Goal: Information Seeking & Learning: Find specific fact

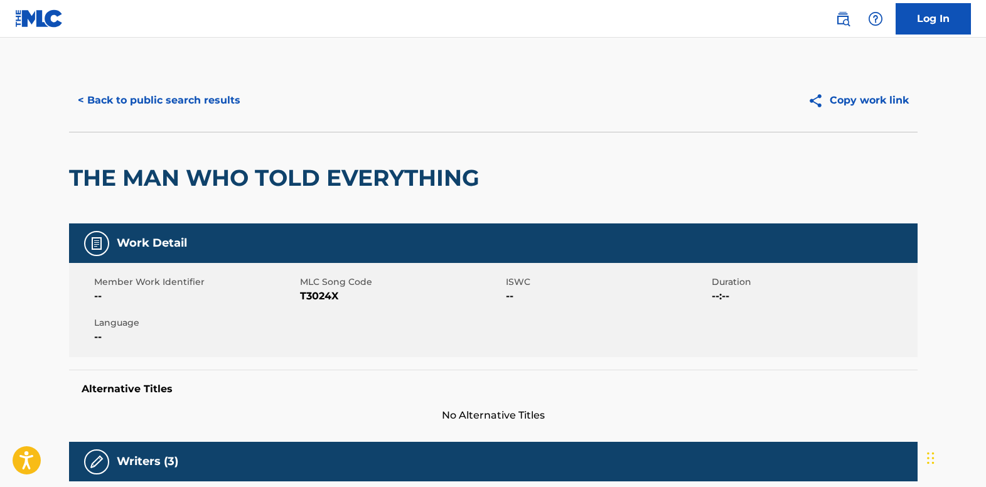
click at [191, 109] on button "< Back to public search results" at bounding box center [159, 100] width 180 height 31
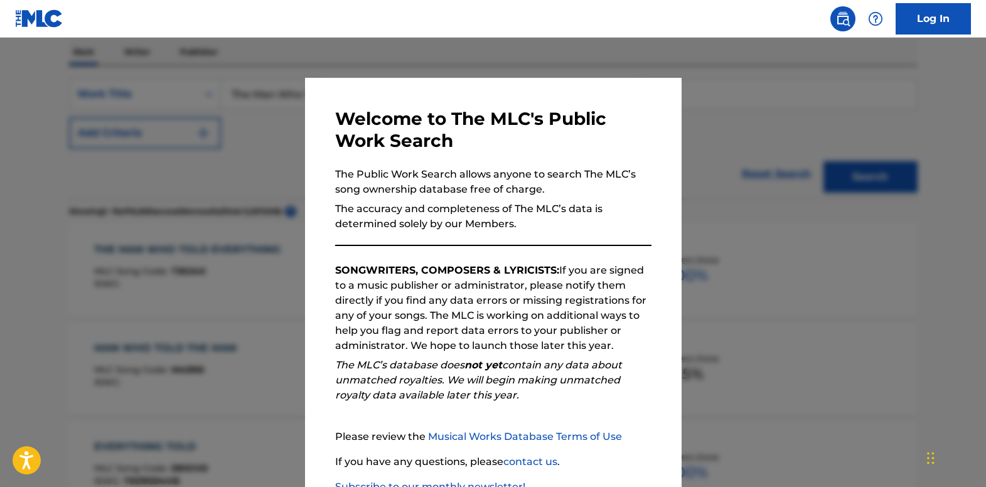
click at [270, 188] on div at bounding box center [493, 281] width 986 height 487
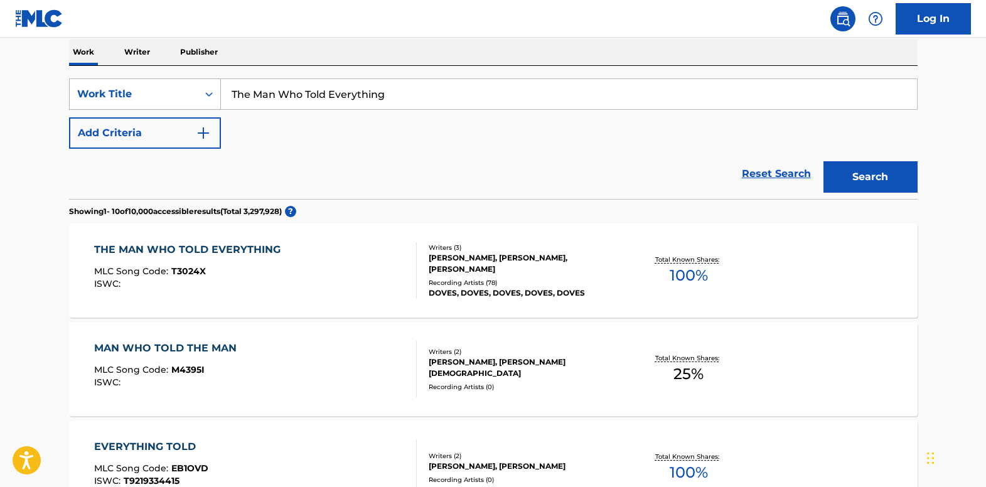
drag, startPoint x: 394, startPoint y: 99, endPoint x: 136, endPoint y: 95, distance: 258.1
click at [136, 95] on div "SearchWithCriteriab9a75978-5af5-4d5b-81ce-9147dab6f4ae Work Title The Man Who T…" at bounding box center [493, 93] width 849 height 31
paste input "I Hate People"
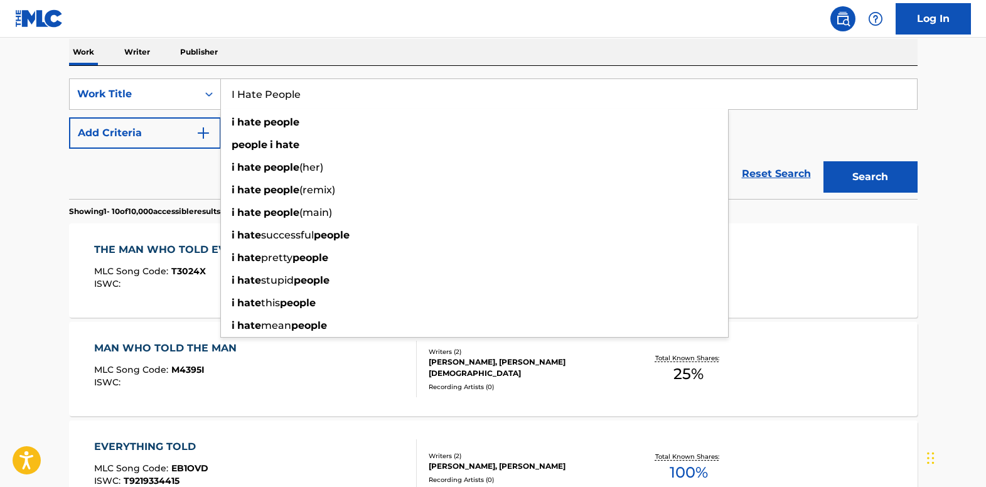
type input "I Hate People"
click at [861, 176] on button "Search" at bounding box center [871, 176] width 94 height 31
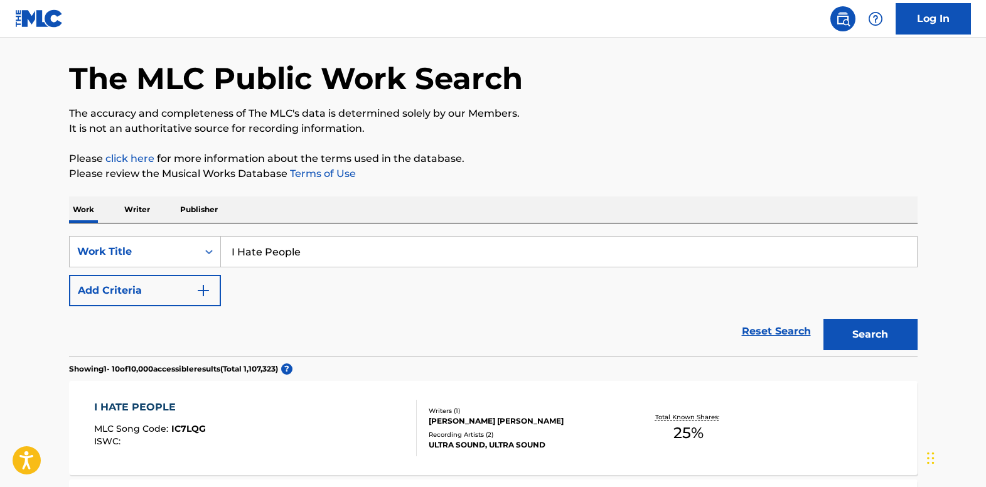
scroll to position [0, 0]
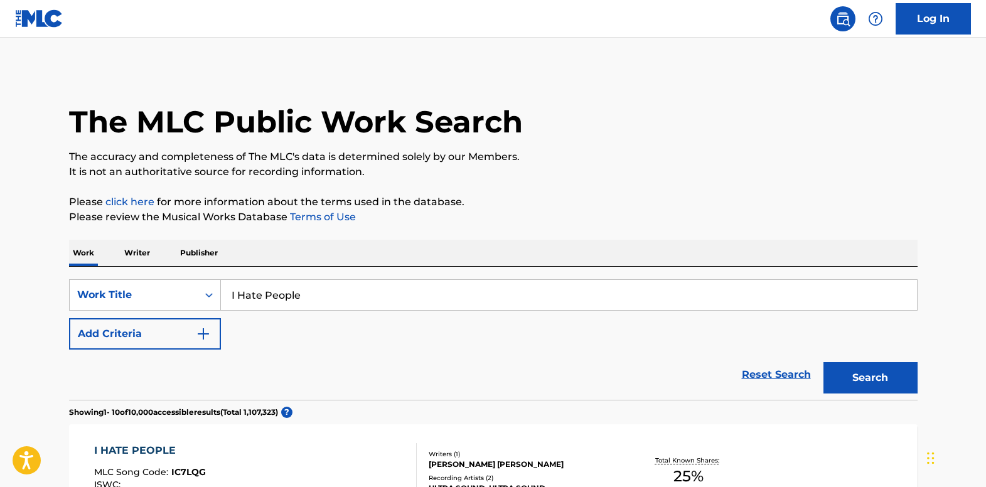
click at [191, 331] on button "Add Criteria" at bounding box center [145, 333] width 152 height 31
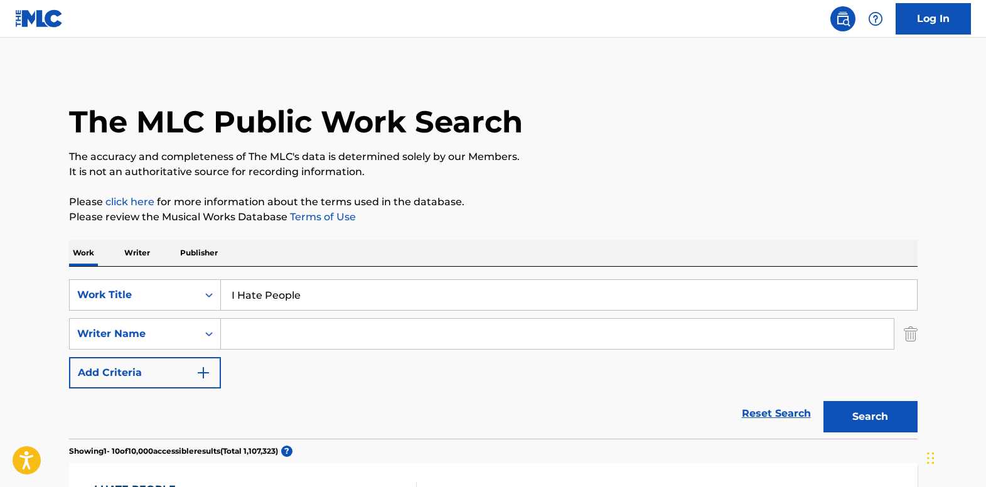
click at [259, 328] on input "Search Form" at bounding box center [557, 334] width 673 height 30
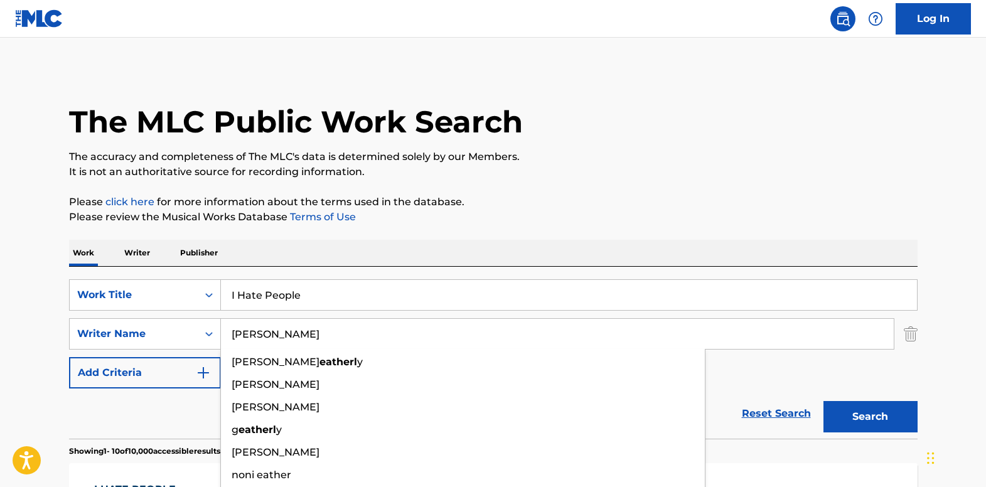
type input "[PERSON_NAME]"
click at [824, 401] on button "Search" at bounding box center [871, 416] width 94 height 31
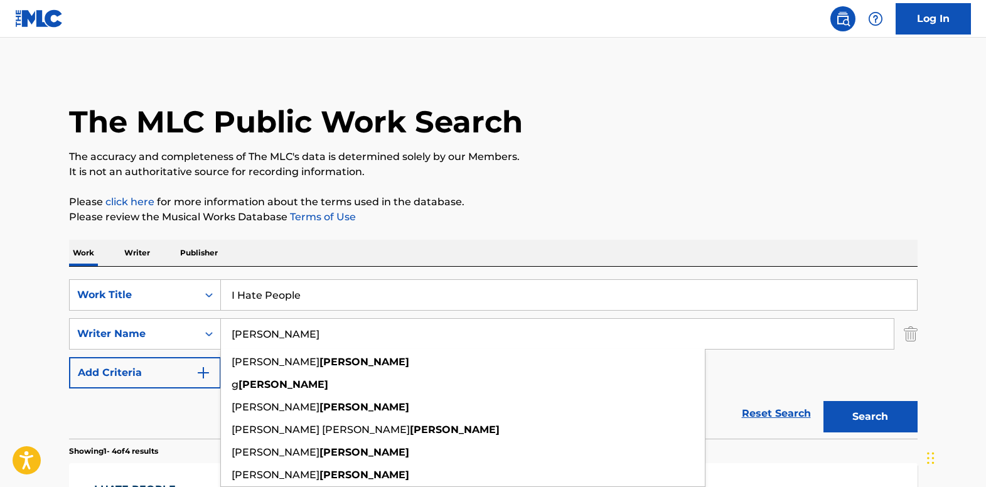
click at [240, 219] on p "Please review the Musical Works Database Terms of Use" at bounding box center [493, 217] width 849 height 15
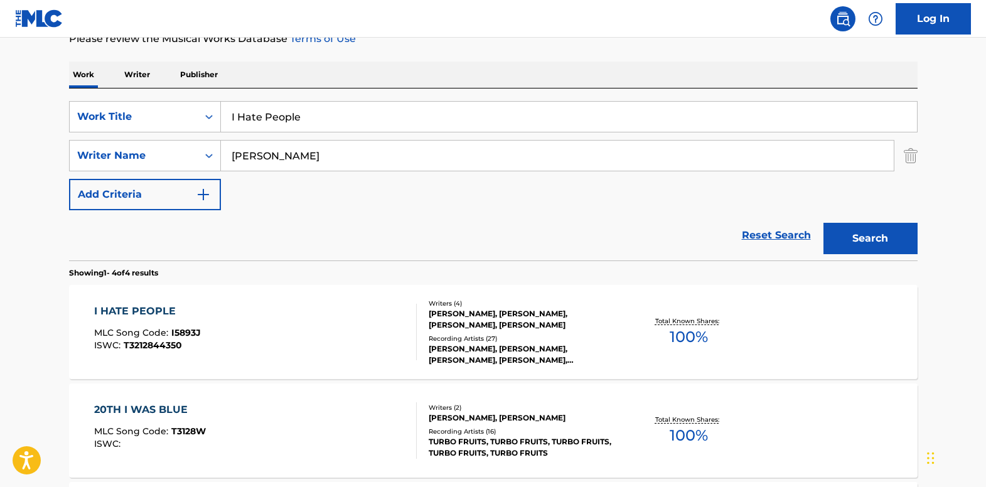
scroll to position [188, 0]
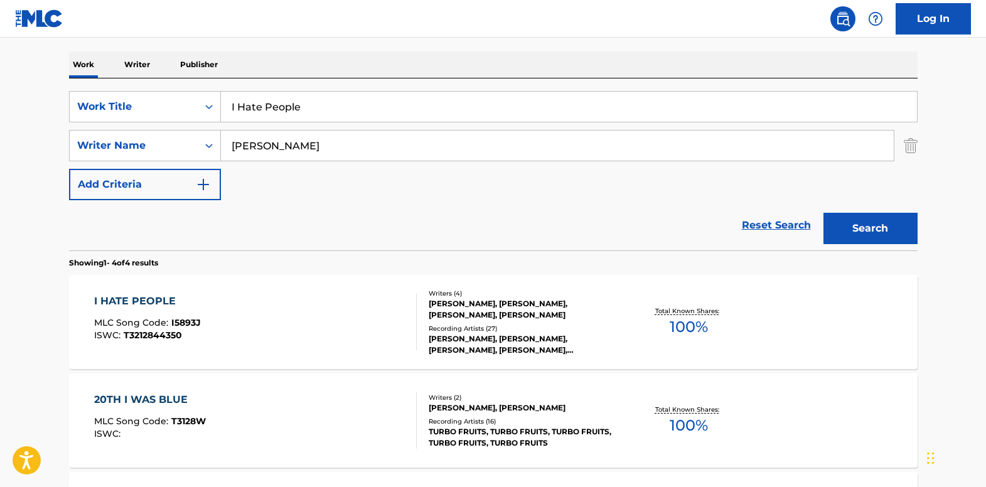
click at [132, 297] on div "I HATE PEOPLE" at bounding box center [147, 301] width 107 height 15
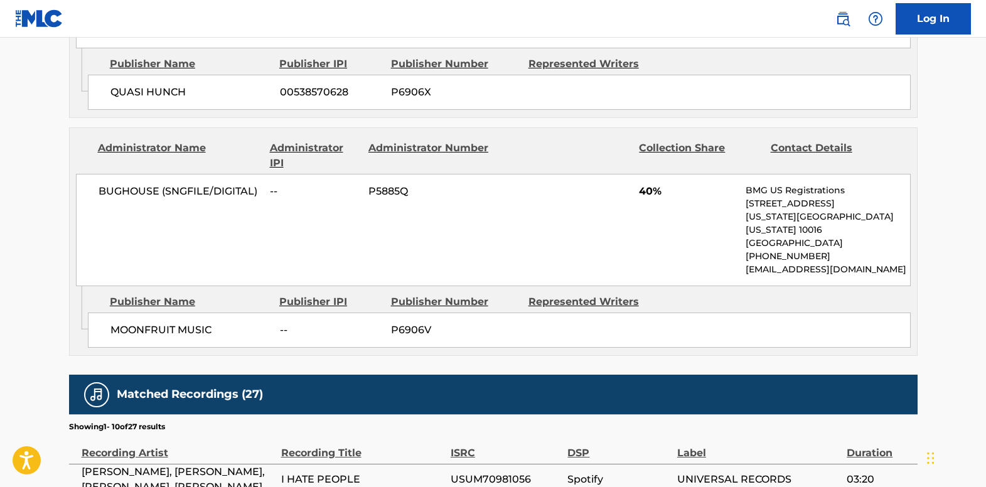
scroll to position [1067, 0]
